Goal: Communication & Community: Answer question/provide support

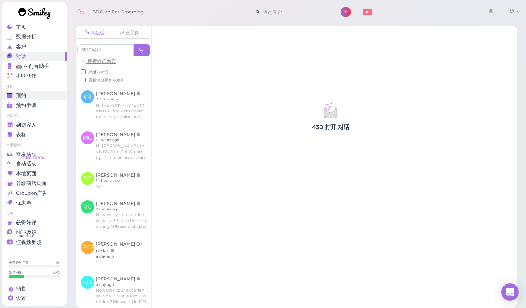
click at [26, 93] on span "预约" at bounding box center [21, 96] width 10 height 6
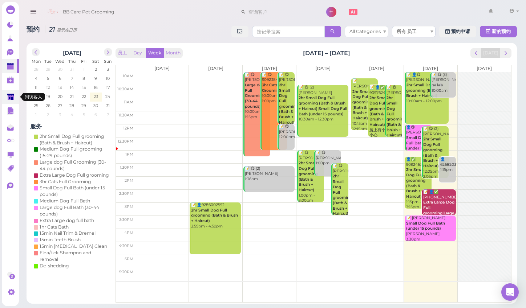
click at [14, 94] on icon at bounding box center [10, 96] width 7 height 5
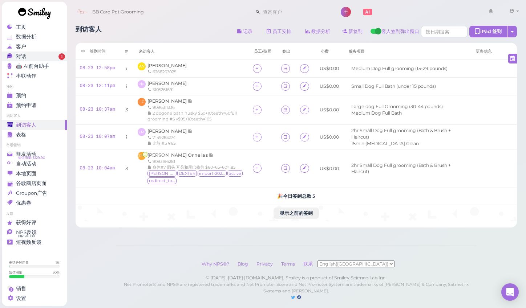
click at [34, 58] on div "对话" at bounding box center [33, 56] width 52 height 6
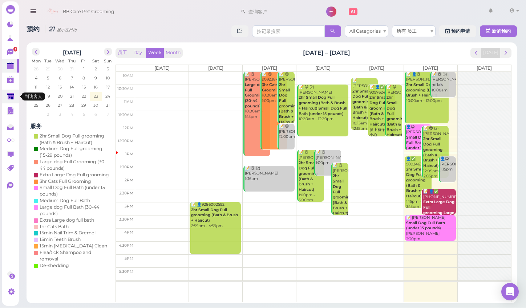
click at [9, 97] on polygon at bounding box center [10, 97] width 7 height 6
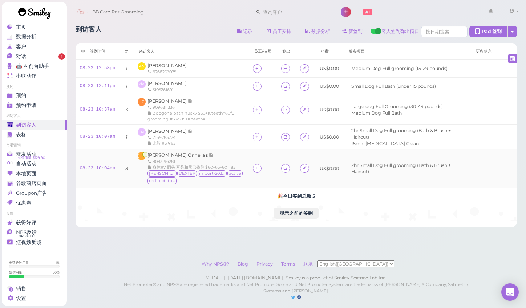
click at [161, 158] on span "[PERSON_NAME] Or ne la s" at bounding box center [177, 154] width 61 height 5
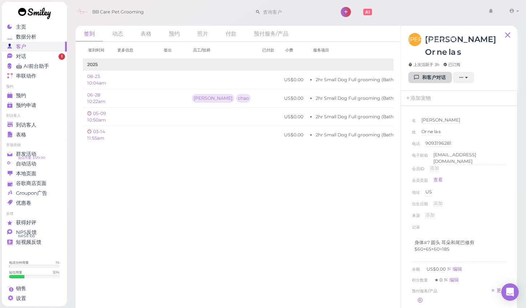
click at [427, 72] on link "和客户对话" at bounding box center [430, 78] width 44 height 12
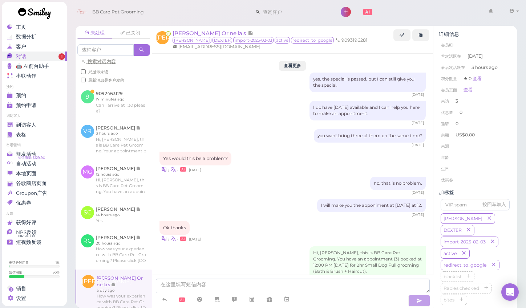
scroll to position [866, 0]
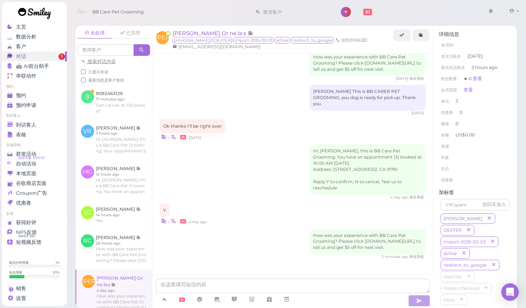
click at [213, 234] on div "How was your experience with BB Care Pet Grooming? Please click bbcare.smly.us/…" at bounding box center [292, 244] width 266 height 31
click at [521, 174] on div "未处理 已关闭 搜索对话内容 只显示未读 最新消息是客户发的 9 9092463129 VR" at bounding box center [296, 164] width 460 height 288
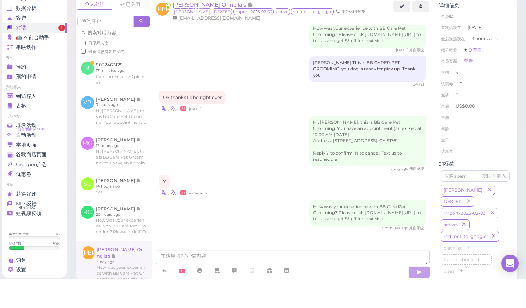
scroll to position [4, 0]
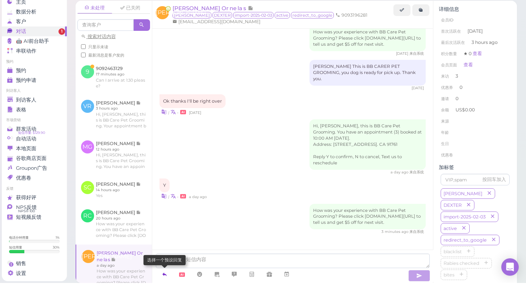
click at [164, 296] on icon at bounding box center [165, 299] width 6 height 7
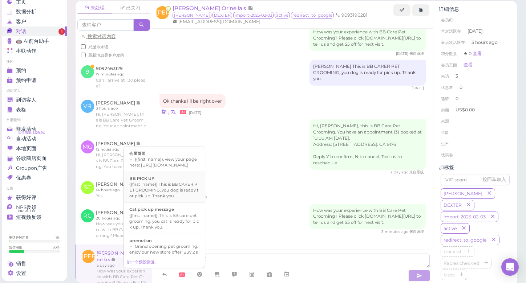
click at [158, 207] on div "{{first_name}} This is BB CARER PET GROOMING, you dog is ready for pick up. Tha…" at bounding box center [164, 215] width 70 height 17
type textarea "{{first_name}} This is BB CARER PET GROOMING, you dog is ready for pick up. Tha…"
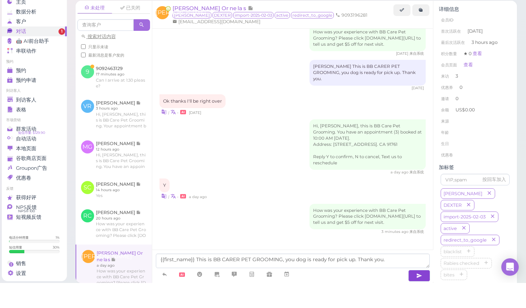
click at [418, 297] on icon "button" at bounding box center [419, 300] width 6 height 7
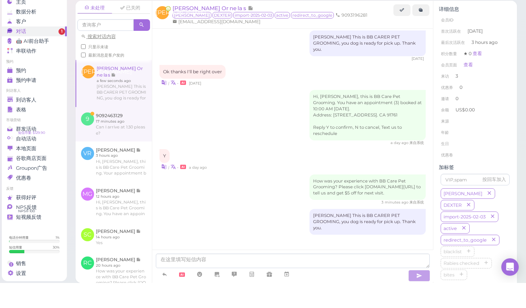
click at [104, 132] on link at bounding box center [114, 149] width 76 height 34
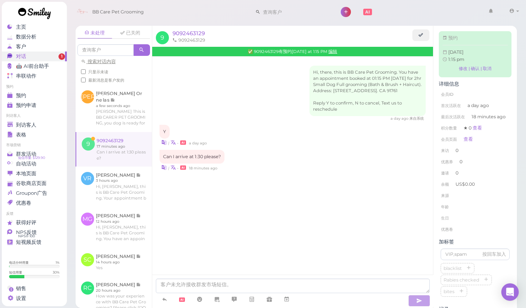
click at [194, 244] on div "Hi, there, this is BB Care Pet Grooming. You have an appointment booked at 01:1…" at bounding box center [292, 181] width 281 height 248
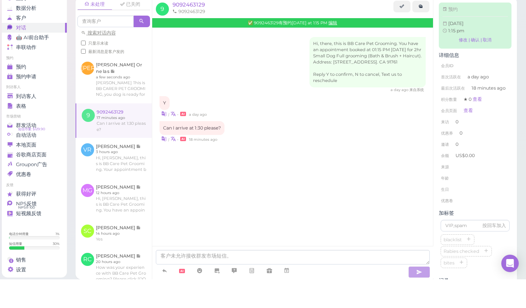
scroll to position [4, 0]
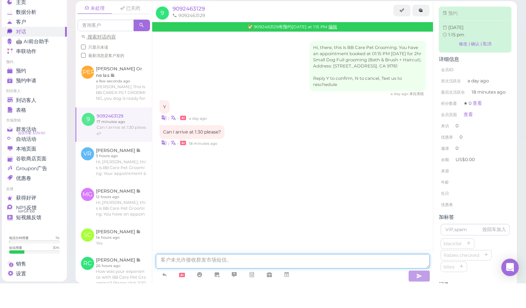
click at [191, 279] on textarea at bounding box center [293, 286] width 274 height 15
type textarea "yes"
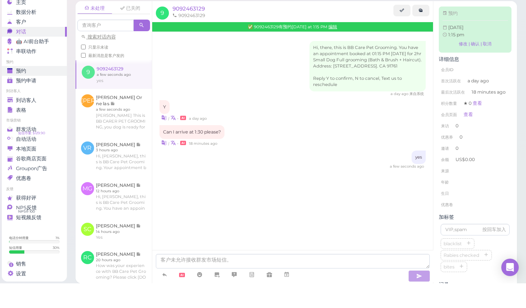
click at [19, 91] on link "预约" at bounding box center [34, 96] width 65 height 10
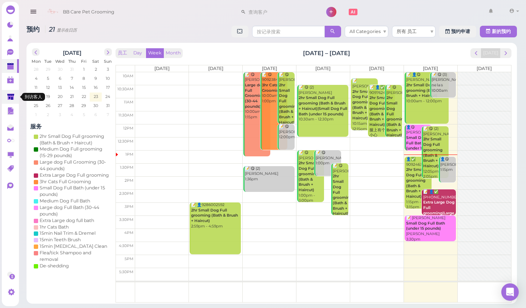
click at [9, 96] on polygon at bounding box center [10, 97] width 7 height 6
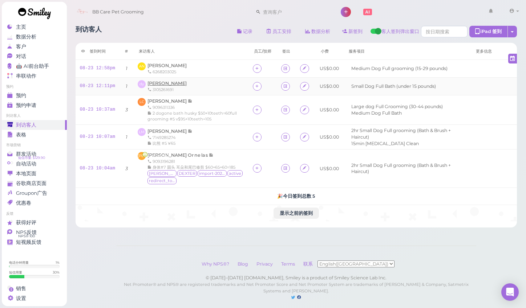
click at [162, 82] on span "[PERSON_NAME]" at bounding box center [166, 83] width 39 height 5
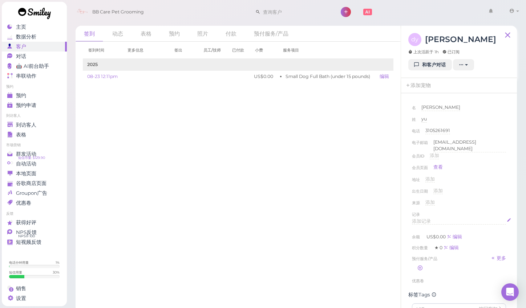
click at [425, 219] on span "添加记录" at bounding box center [421, 221] width 19 height 5
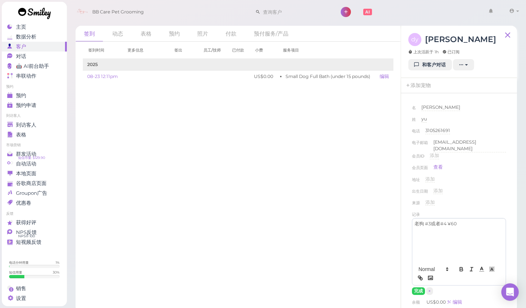
click at [502, 200] on div "来源 添加" at bounding box center [459, 205] width 94 height 12
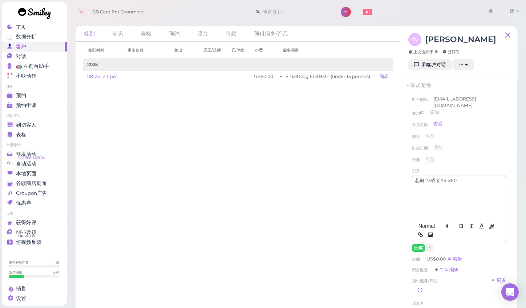
scroll to position [46, 0]
click at [416, 243] on button "完成" at bounding box center [418, 245] width 13 height 8
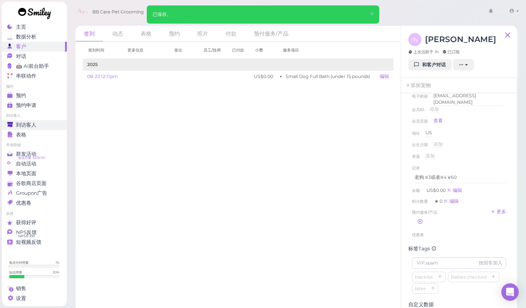
click at [29, 125] on span "到访客人" at bounding box center [26, 125] width 20 height 6
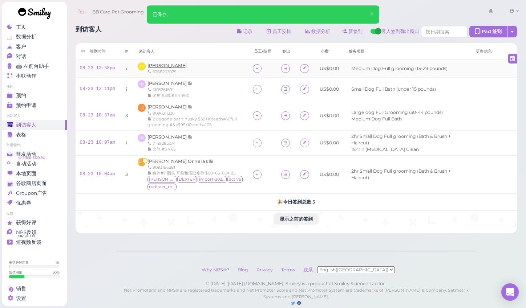
click at [167, 66] on span "Andrew Nevarez" at bounding box center [166, 65] width 39 height 5
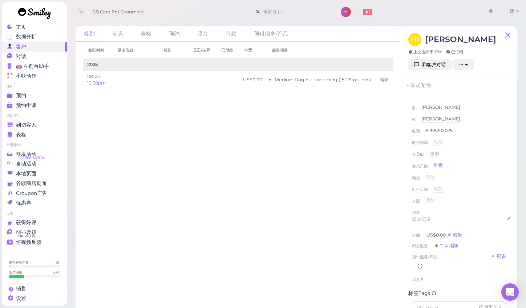
click at [439, 220] on div "添加记录" at bounding box center [459, 219] width 94 height 7
click at [508, 207] on div "名 Andrew Andrew 姓 Nevarez Nevarez 电话 6268203025 6268203025 电子邮箱 添加 会员ID 添加 会员页面…" at bounding box center [458, 227] width 101 height 252
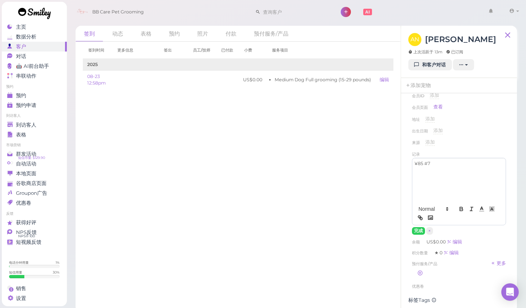
scroll to position [59, 0]
click at [418, 228] on button "完成" at bounding box center [418, 231] width 13 height 8
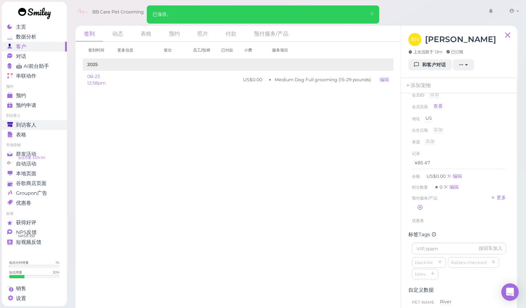
click at [24, 125] on span "到访客人" at bounding box center [26, 125] width 20 height 6
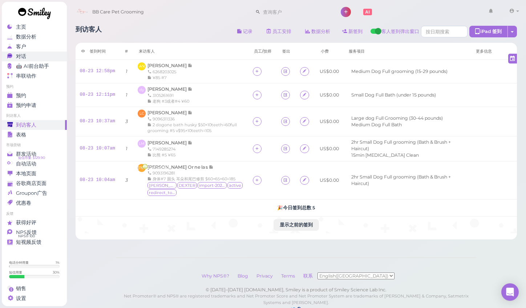
scroll to position [10, 0]
